Goal: Task Accomplishment & Management: Use online tool/utility

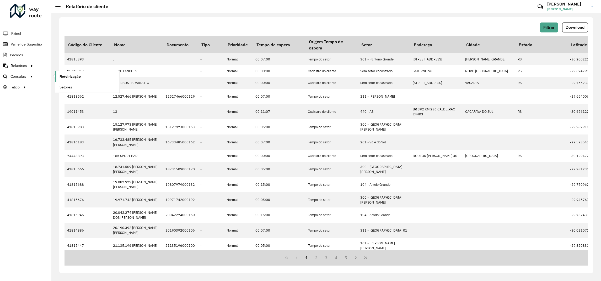
click at [67, 77] on span "Roteirização" at bounding box center [69, 77] width 21 height 6
click at [65, 87] on span "Setores" at bounding box center [65, 88] width 13 height 6
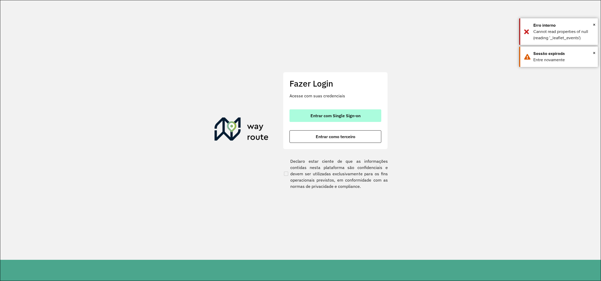
click at [318, 120] on button "Entrar com Single Sign-on" at bounding box center [335, 116] width 92 height 13
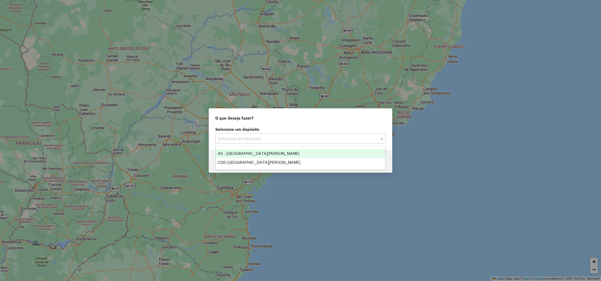
click at [255, 137] on input "text" at bounding box center [295, 139] width 155 height 6
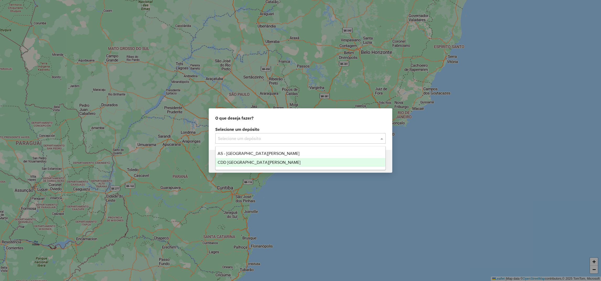
click at [235, 165] on span "CDD Santa Cruz do Sul" at bounding box center [258, 162] width 83 height 4
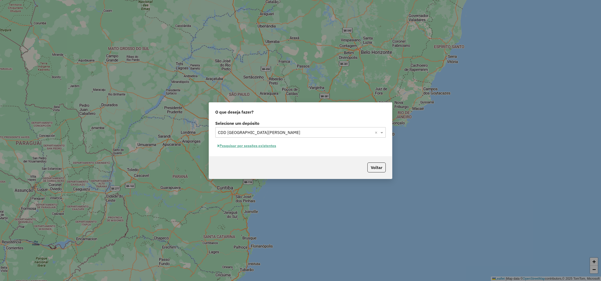
click at [248, 145] on hb-app "Aguarde... Pop-up bloqueado! Seu navegador bloqueou automáticamente a abertura …" at bounding box center [300, 140] width 601 height 281
click at [248, 145] on button "Pesquisar por sessões existentes" at bounding box center [246, 146] width 63 height 8
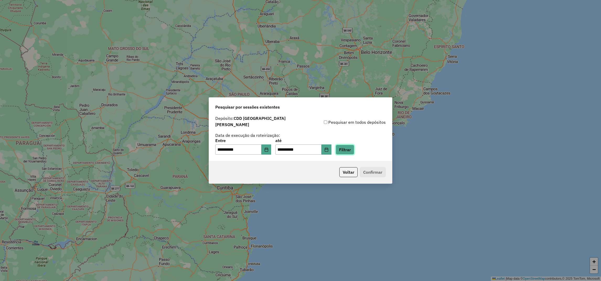
click at [353, 145] on button "Filtrar" at bounding box center [344, 150] width 19 height 10
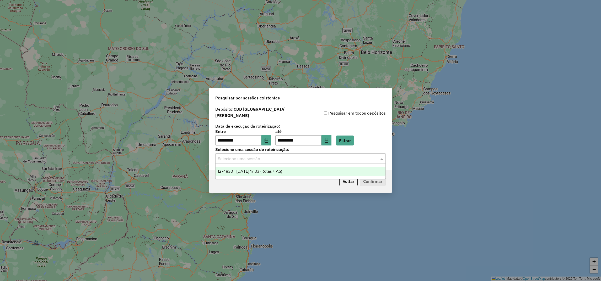
click at [275, 158] on input "text" at bounding box center [295, 159] width 155 height 6
click at [259, 170] on span "1274830 - 13/09/2025 17:33 (Rotas + AS)" at bounding box center [249, 171] width 64 height 4
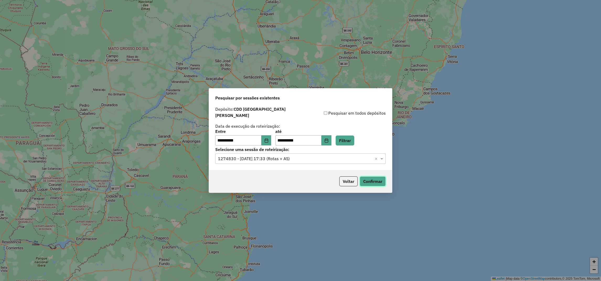
click at [371, 177] on button "Confirmar" at bounding box center [373, 182] width 26 height 10
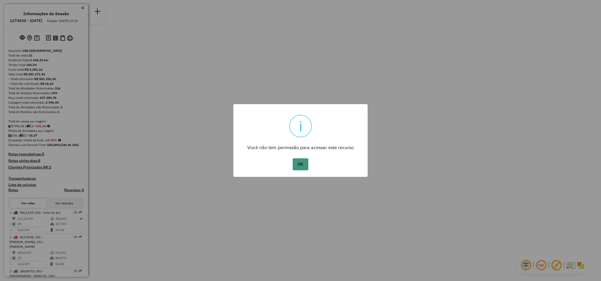
click at [296, 160] on button "OK" at bounding box center [299, 165] width 15 height 12
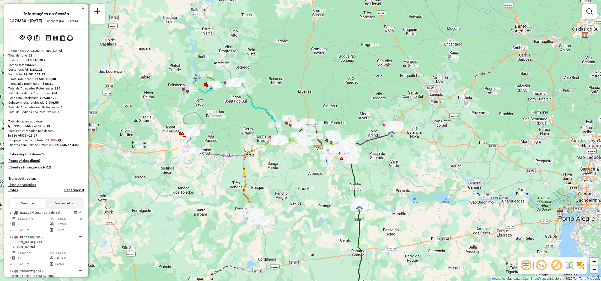
drag, startPoint x: 257, startPoint y: 194, endPoint x: 304, endPoint y: 208, distance: 49.8
click at [304, 208] on div "Janela de atendimento Grade de atendimento Capacidade Transportadoras Veículos …" at bounding box center [300, 140] width 601 height 281
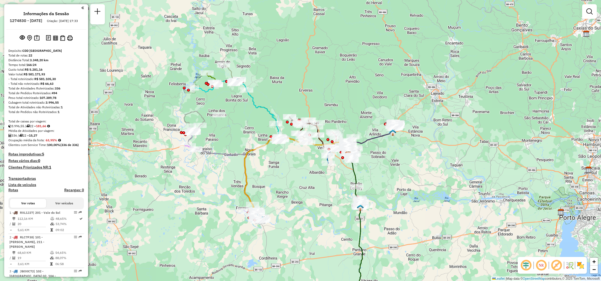
select select "**********"
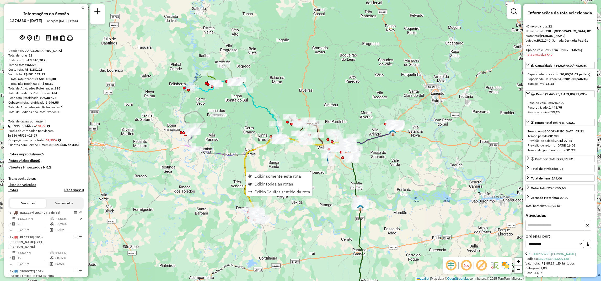
scroll to position [661, 0]
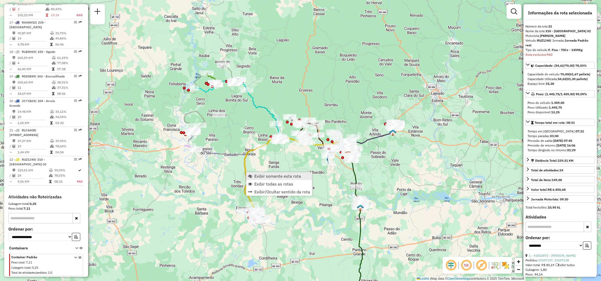
click at [259, 174] on span "Exibir somente esta rota" at bounding box center [277, 176] width 47 height 4
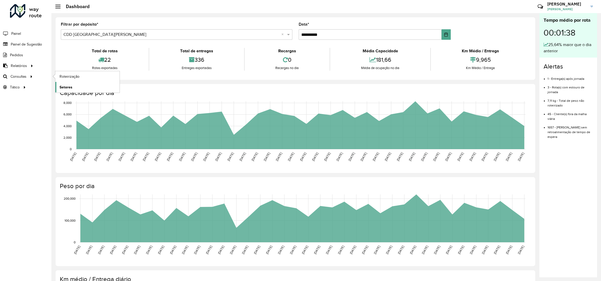
click at [64, 87] on span "Setores" at bounding box center [65, 88] width 13 height 6
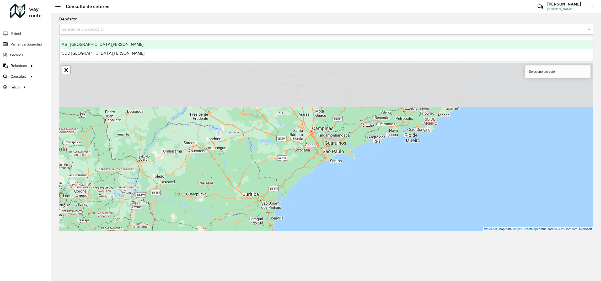
click at [77, 30] on input "text" at bounding box center [321, 29] width 518 height 6
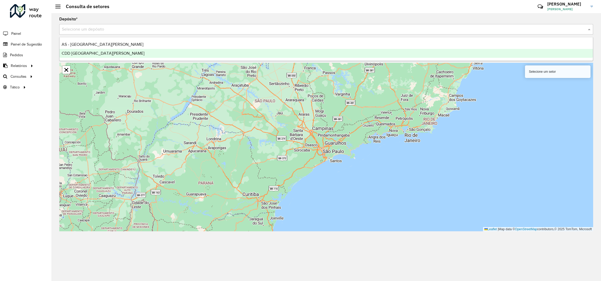
click at [79, 52] on span "CDD [GEOGRAPHIC_DATA][PERSON_NAME]" at bounding box center [103, 53] width 83 height 4
